Goal: Navigation & Orientation: Find specific page/section

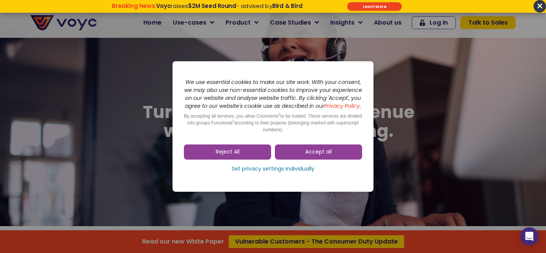
click at [539, 8] on dialog "Skip to consent choices We use essential cookies to make our site work. With yo…" at bounding box center [273, 126] width 546 height 253
click at [538, 8] on dialog "Skip to consent choices We use essential cookies to make our site work. With yo…" at bounding box center [273, 126] width 546 height 253
click at [255, 158] on link "Reject All" at bounding box center [227, 152] width 87 height 15
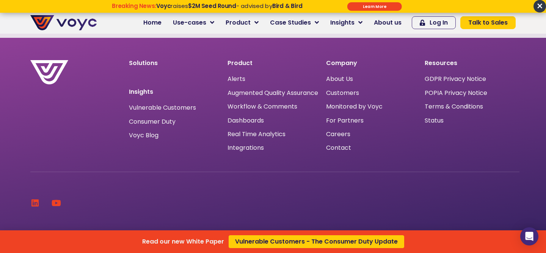
scroll to position [2435, 0]
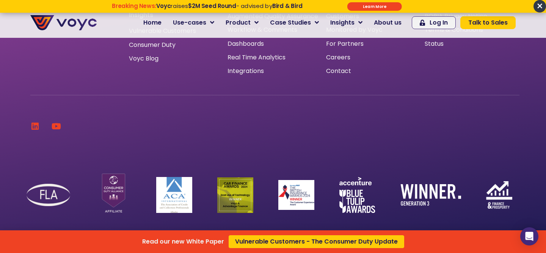
click at [38, 119] on div "Read our new White Paper Vulnerable Customers - The Consumer Duty Update" at bounding box center [273, 126] width 546 height 253
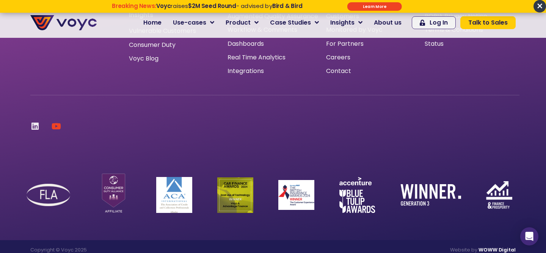
click at [31, 122] on icon at bounding box center [35, 126] width 8 height 8
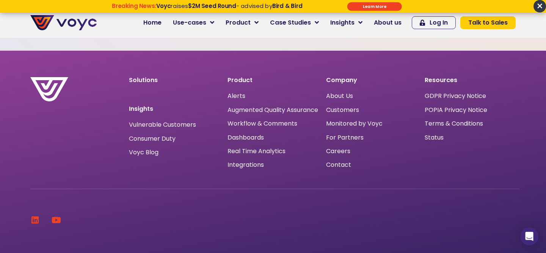
scroll to position [2339, 0]
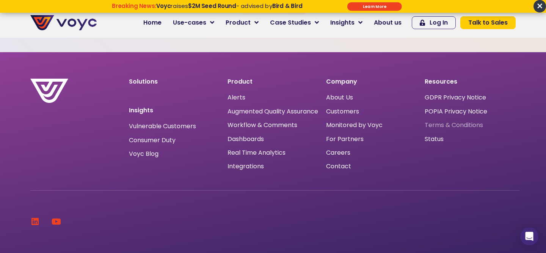
click at [436, 125] on span "Terms & Conditions" at bounding box center [453, 125] width 58 height 0
